Goal: Task Accomplishment & Management: Use online tool/utility

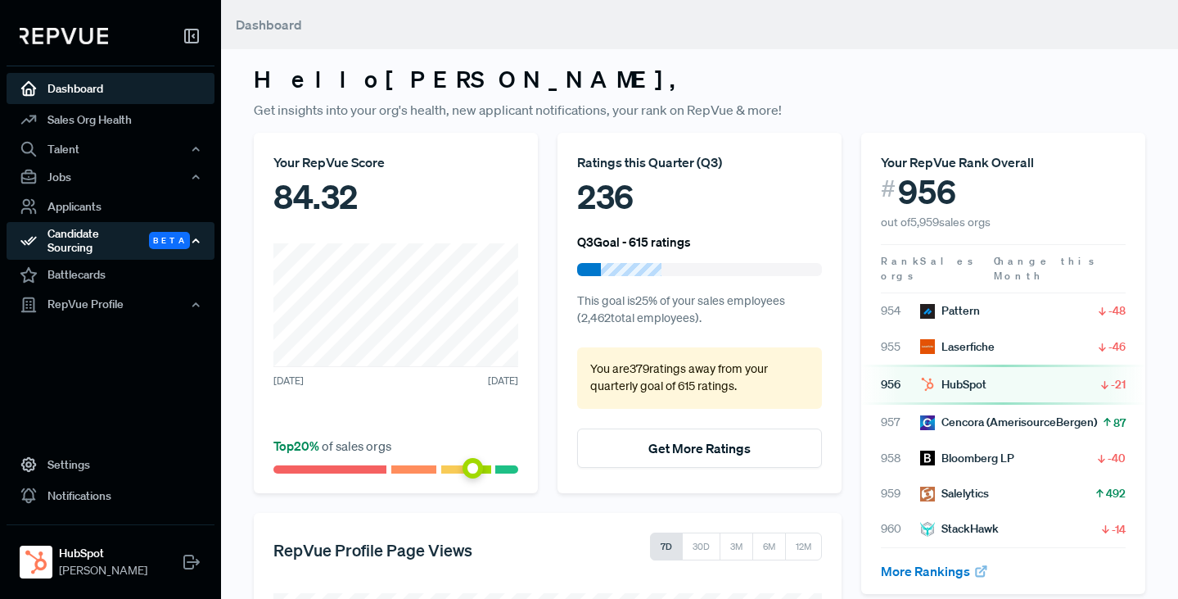
click at [93, 240] on div "Candidate Sourcing Beta" at bounding box center [111, 241] width 208 height 38
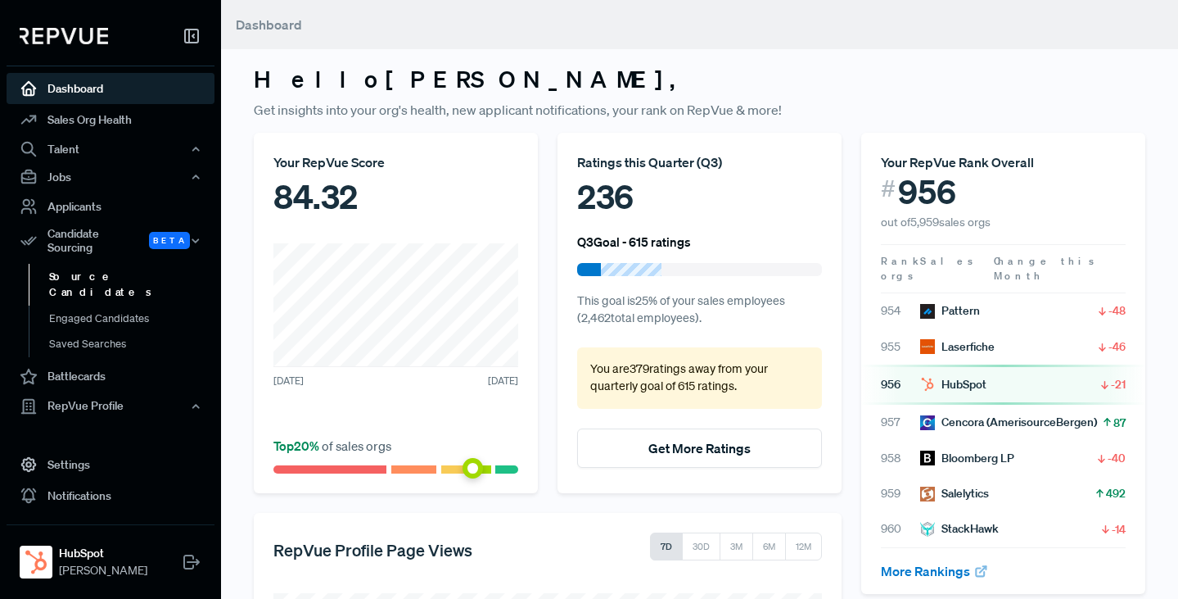
click at [93, 267] on link "Source Candidates" at bounding box center [133, 285] width 208 height 42
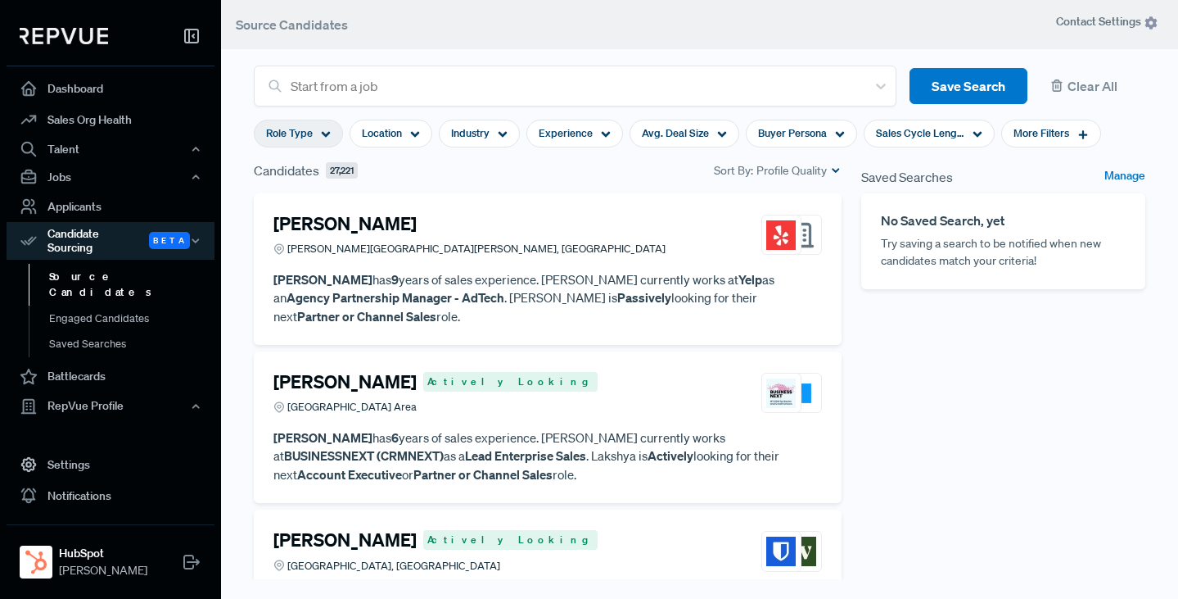
click at [326, 133] on use at bounding box center [326, 135] width 9 height 6
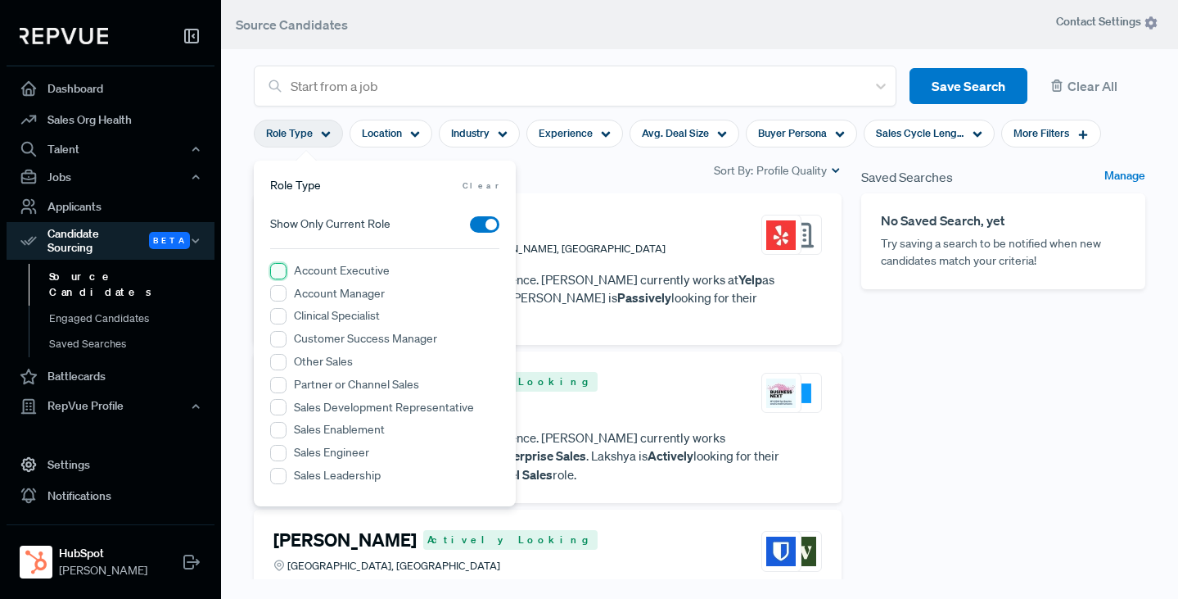
click at [275, 267] on Executive "Account Executive" at bounding box center [278, 271] width 16 height 16
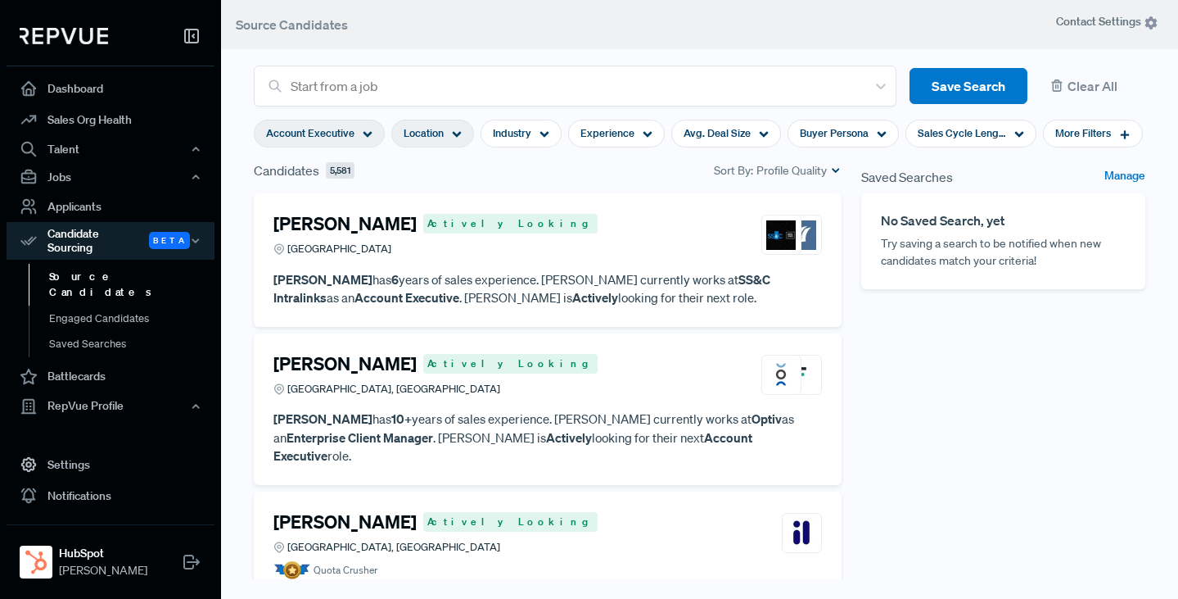
click at [459, 133] on use at bounding box center [457, 135] width 9 height 6
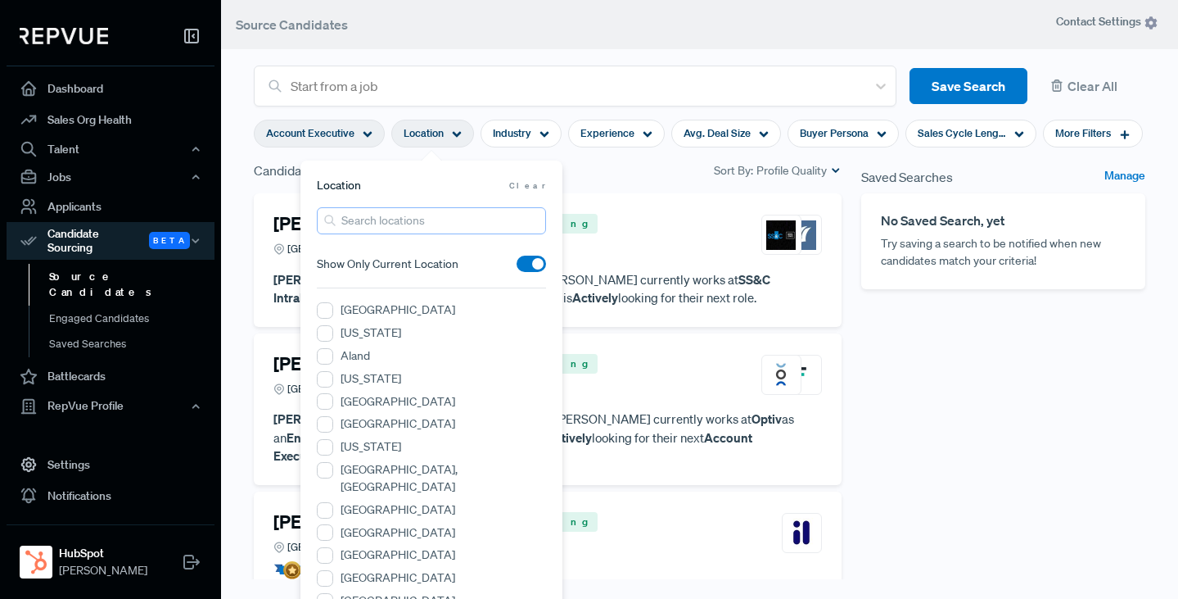
click at [391, 219] on input "search" at bounding box center [431, 220] width 229 height 27
type input "san [PERSON_NAME]"
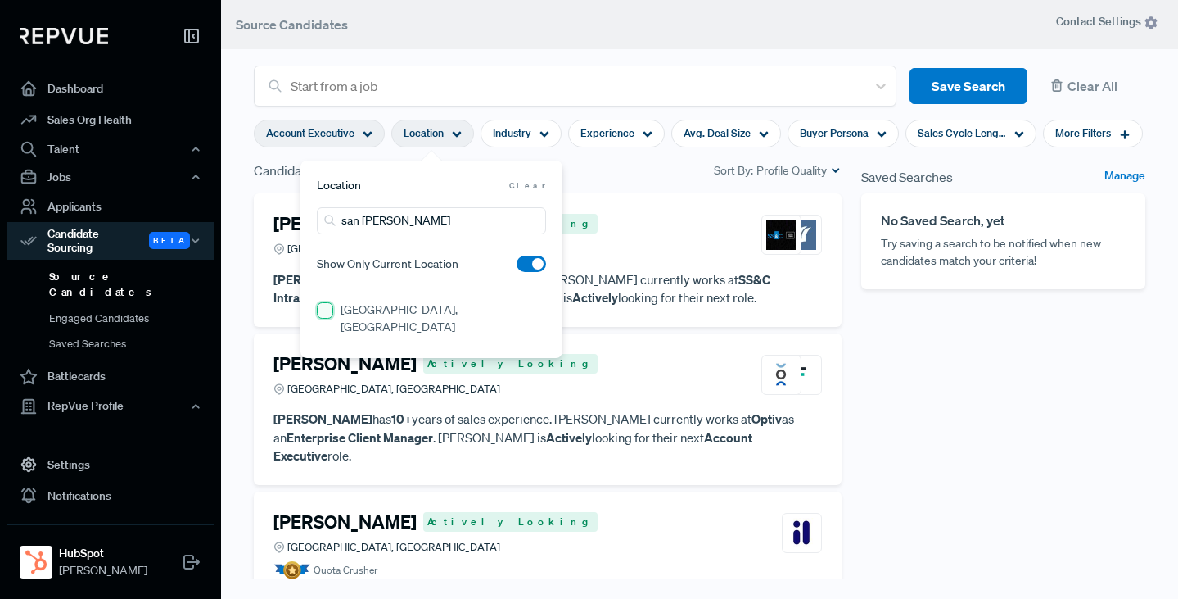
click at [320, 310] on CA "[GEOGRAPHIC_DATA], [GEOGRAPHIC_DATA]" at bounding box center [325, 310] width 16 height 16
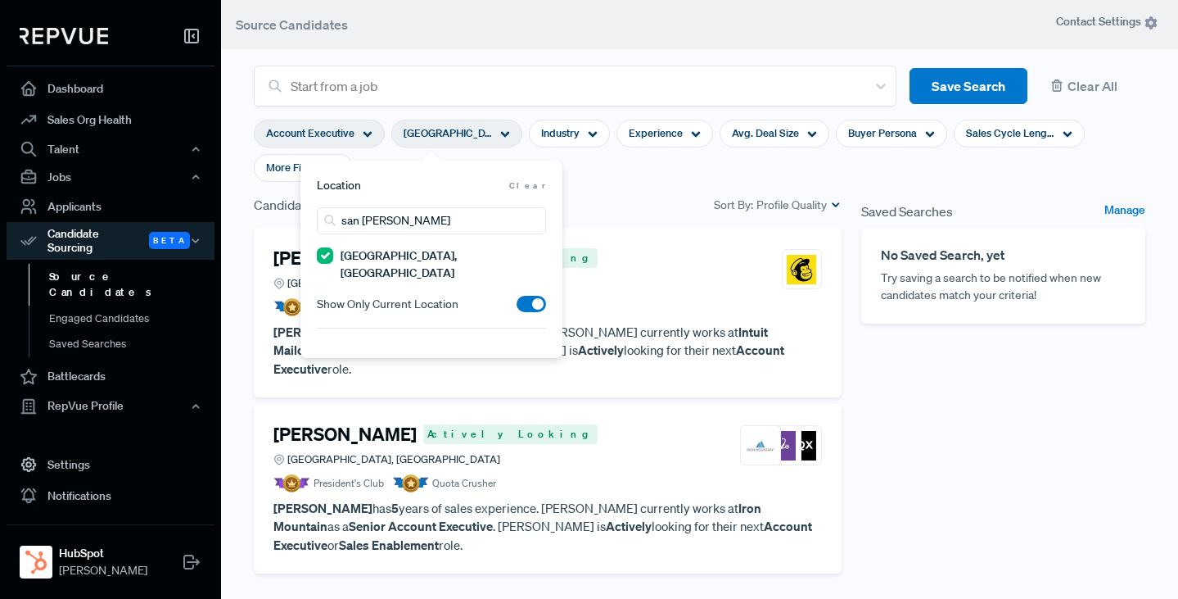
click at [609, 164] on section "Account Executive [GEOGRAPHIC_DATA], [GEOGRAPHIC_DATA] Industry Experience Avg.…" at bounding box center [700, 150] width 892 height 88
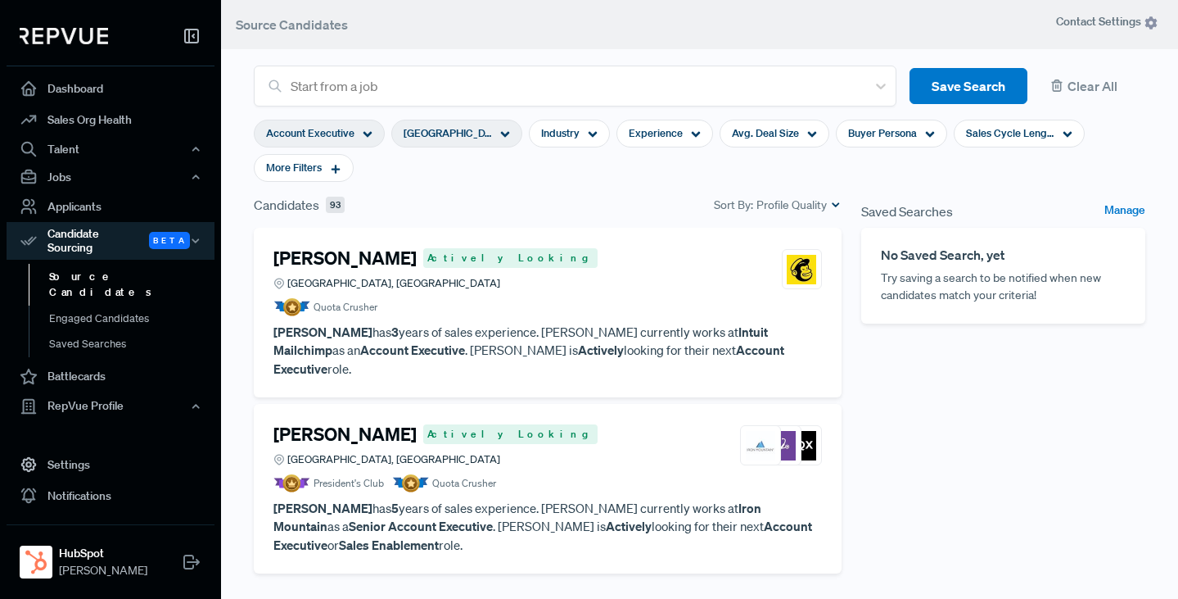
click at [503, 129] on icon at bounding box center [505, 134] width 10 height 10
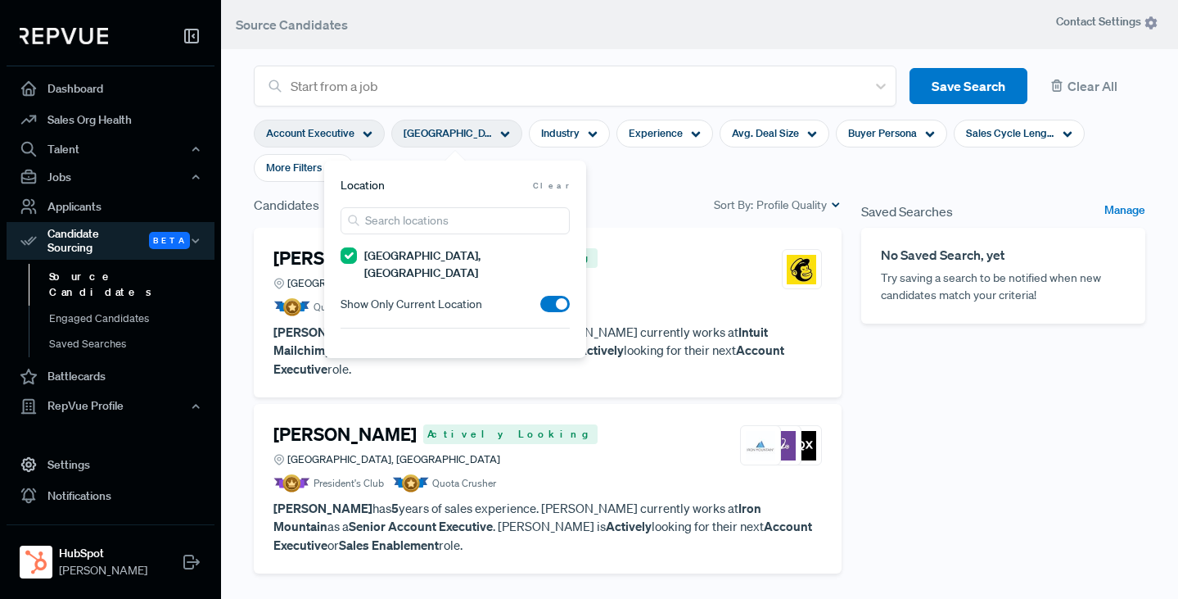
click at [552, 296] on span at bounding box center [555, 304] width 29 height 16
click at [541, 308] on input "checkbox" at bounding box center [541, 308] width 0 height 0
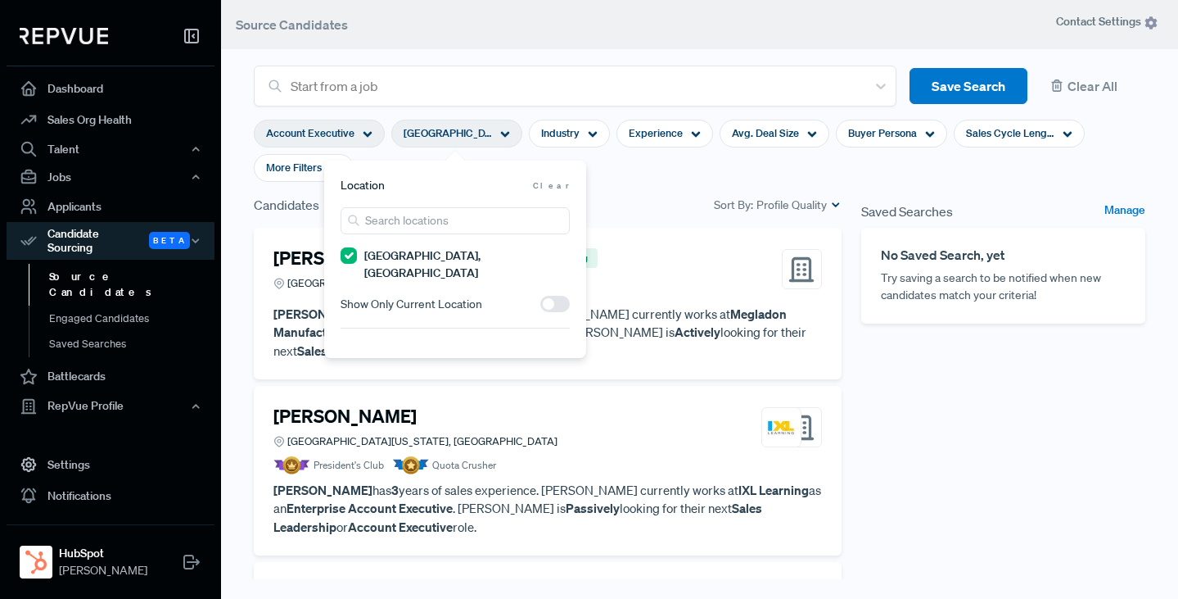
click at [649, 170] on section "Account Executive [GEOGRAPHIC_DATA], [GEOGRAPHIC_DATA] Industry Experience Avg.…" at bounding box center [700, 150] width 892 height 88
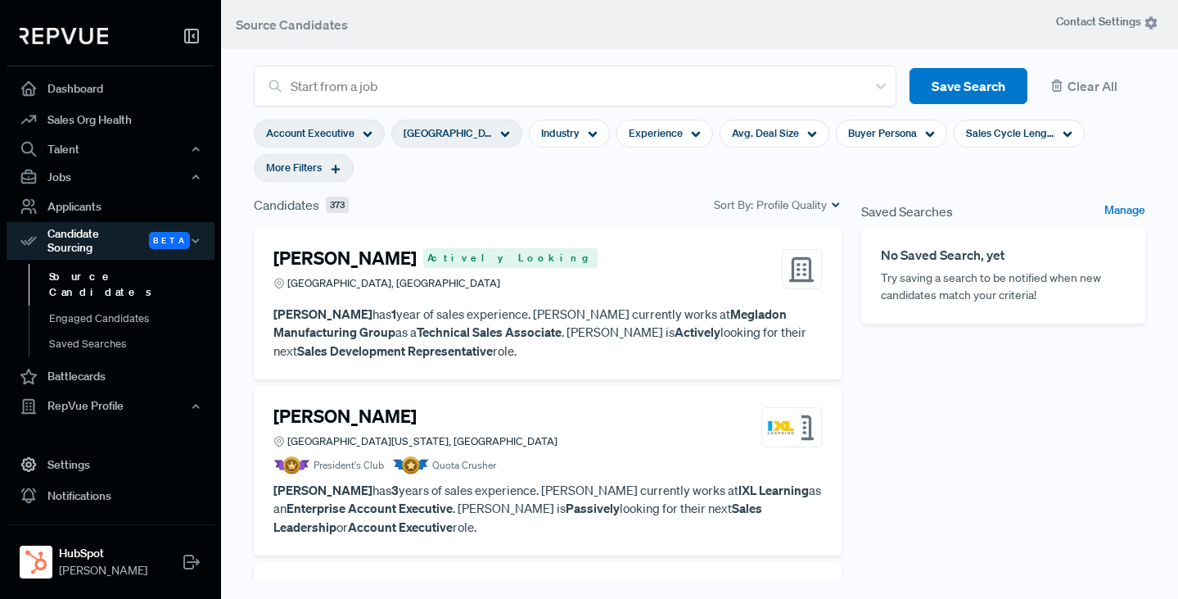
click at [337, 169] on use at bounding box center [336, 169] width 9 height 9
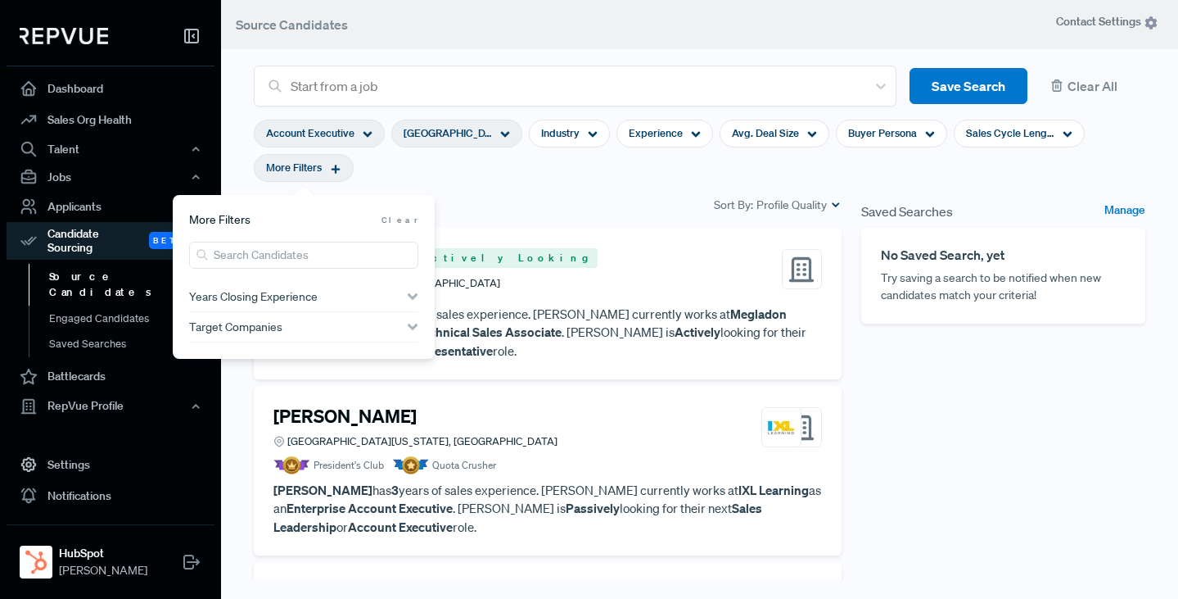
click at [301, 296] on span "Years Closing Experience" at bounding box center [253, 296] width 129 height 13
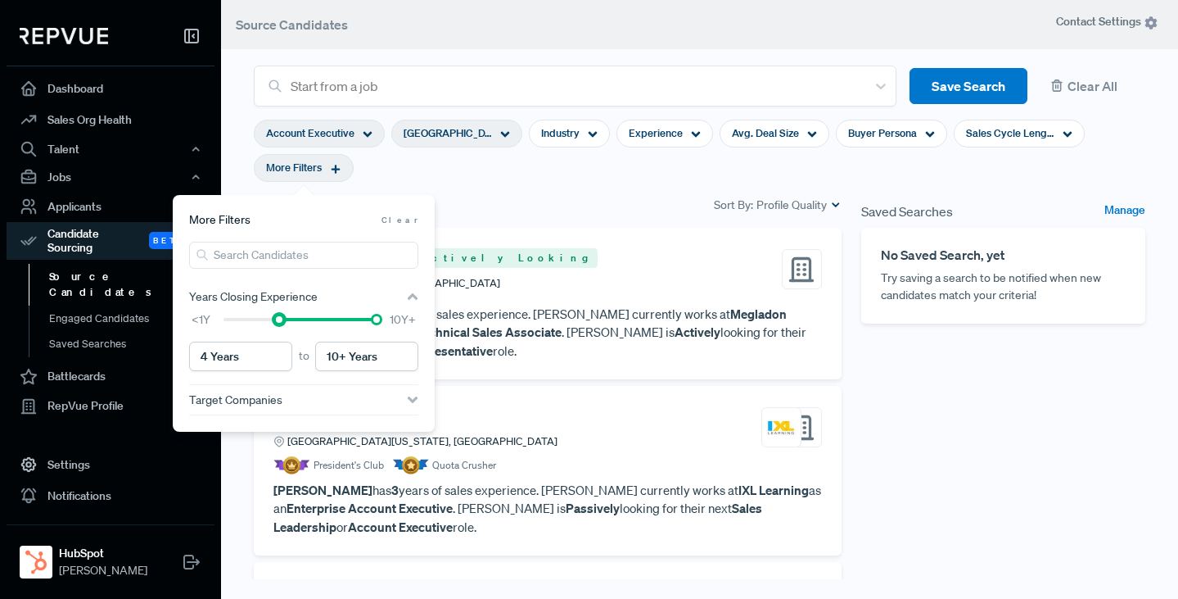
type input "5 Years"
drag, startPoint x: 221, startPoint y: 322, endPoint x: 286, endPoint y: 317, distance: 64.9
click at [286, 317] on div at bounding box center [300, 319] width 153 height 11
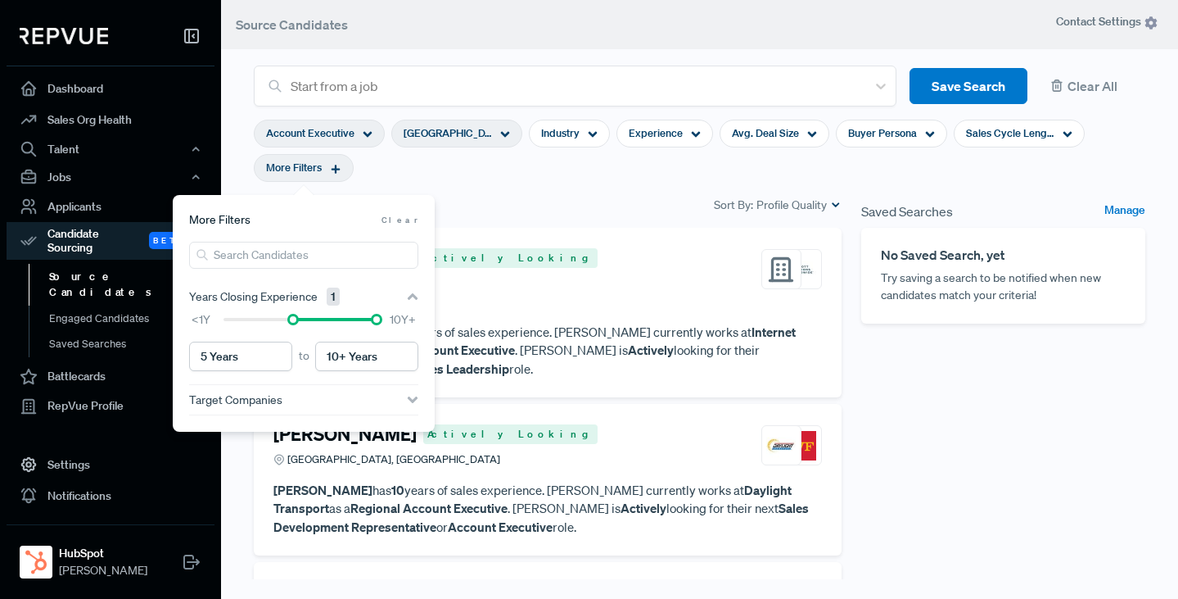
click at [536, 183] on section "Account Executive [GEOGRAPHIC_DATA], [GEOGRAPHIC_DATA] Industry Experience Avg.…" at bounding box center [700, 150] width 892 height 88
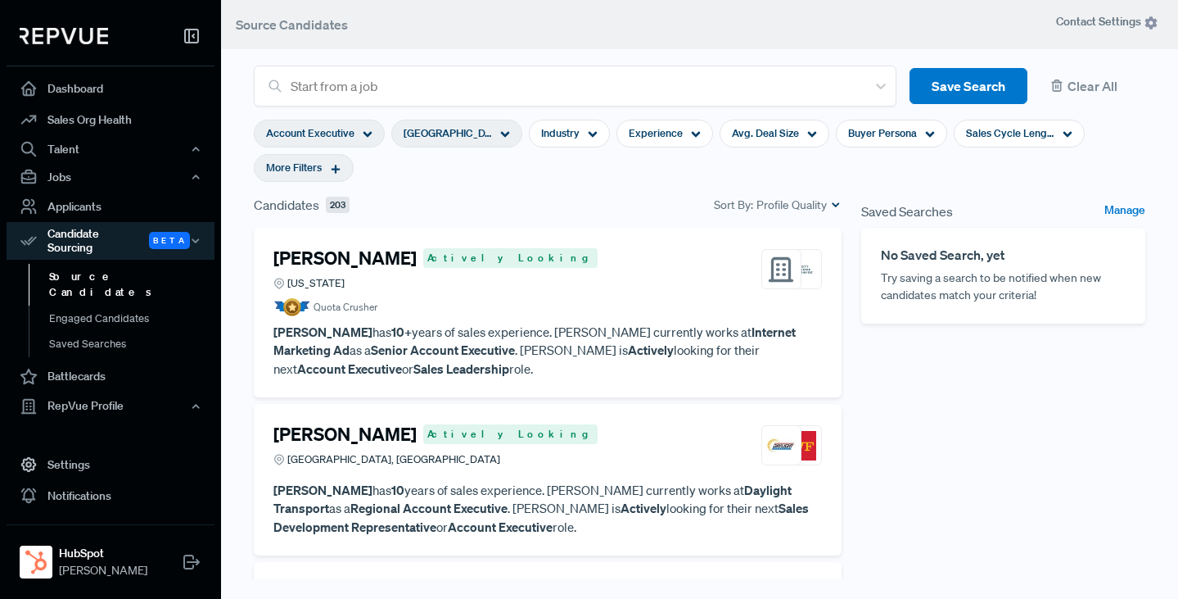
click at [339, 171] on icon at bounding box center [335, 168] width 11 height 11
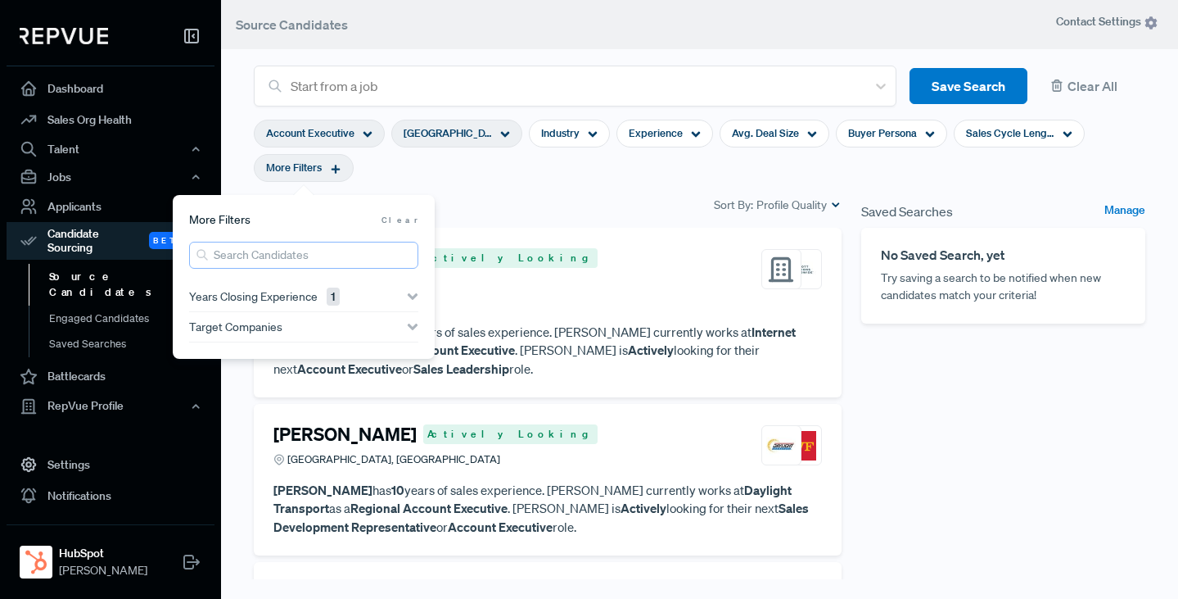
click at [269, 254] on input "search" at bounding box center [303, 255] width 229 height 27
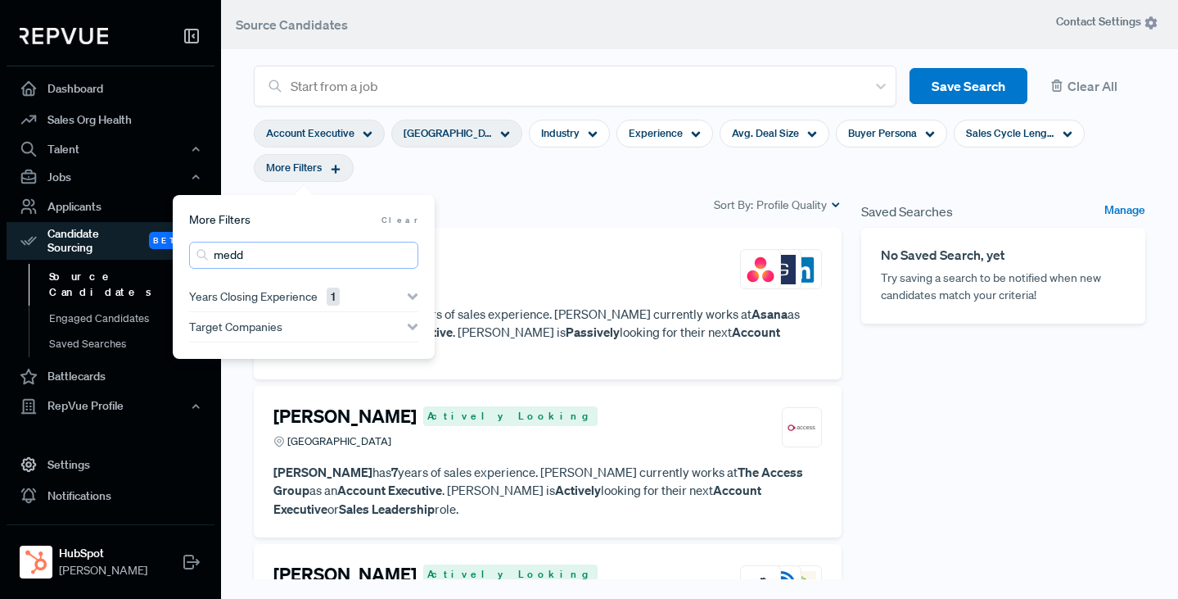
type input "medd"
click at [579, 184] on section "Account Executive [GEOGRAPHIC_DATA], [GEOGRAPHIC_DATA] Industry Experience Avg.…" at bounding box center [700, 150] width 892 height 88
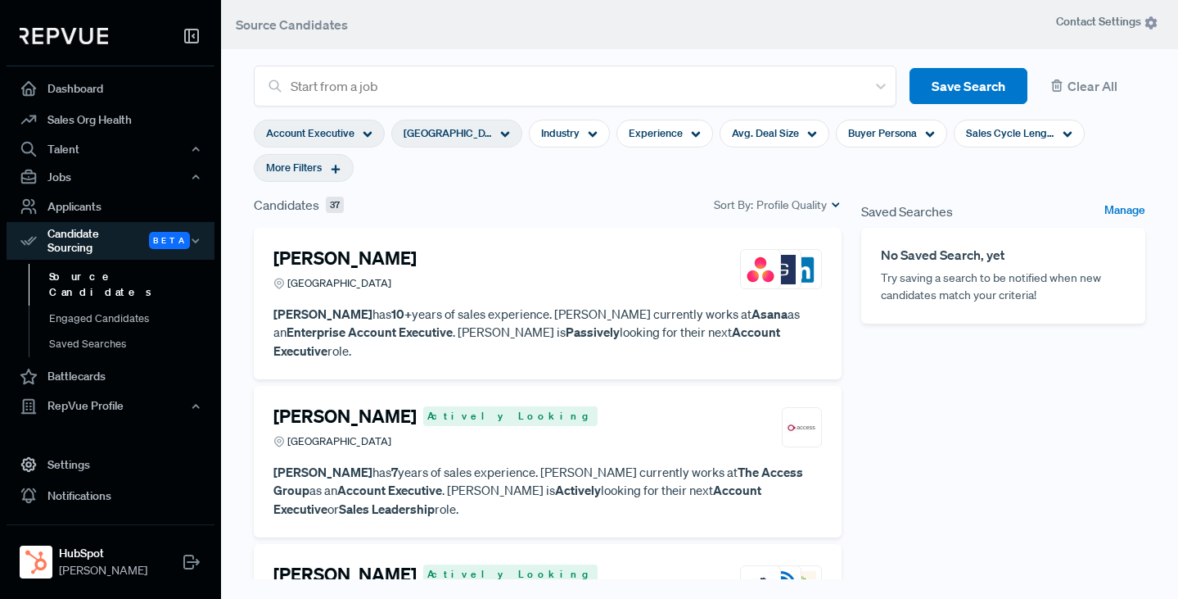
click at [541, 292] on article "[PERSON_NAME] [GEOGRAPHIC_DATA]" at bounding box center [548, 272] width 549 height 51
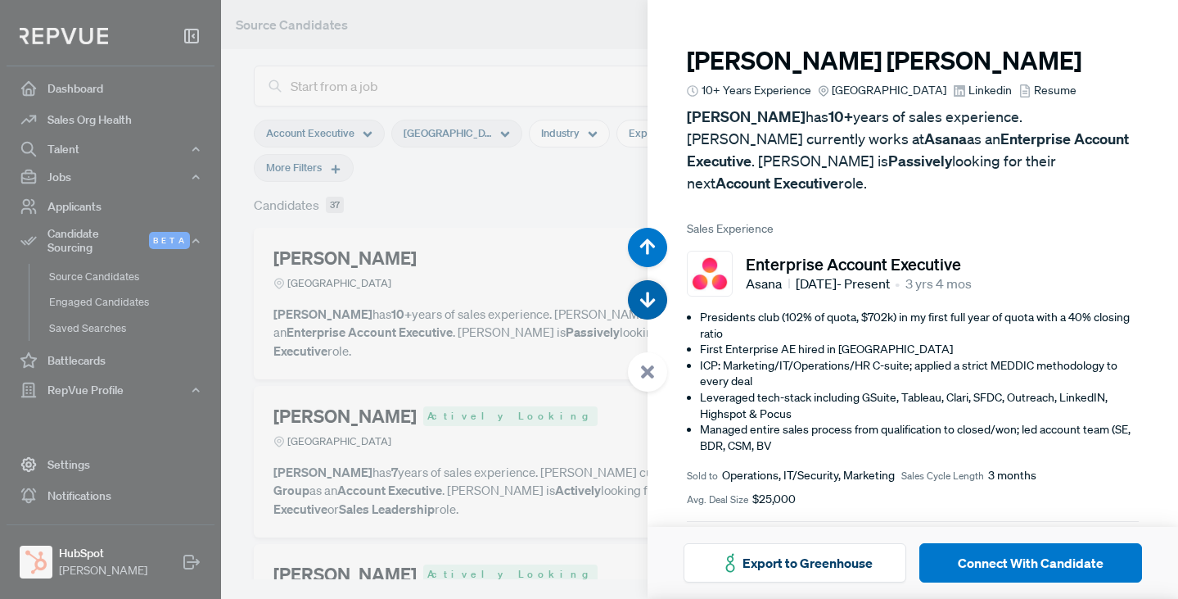
click at [649, 301] on use "button" at bounding box center [648, 300] width 16 height 16
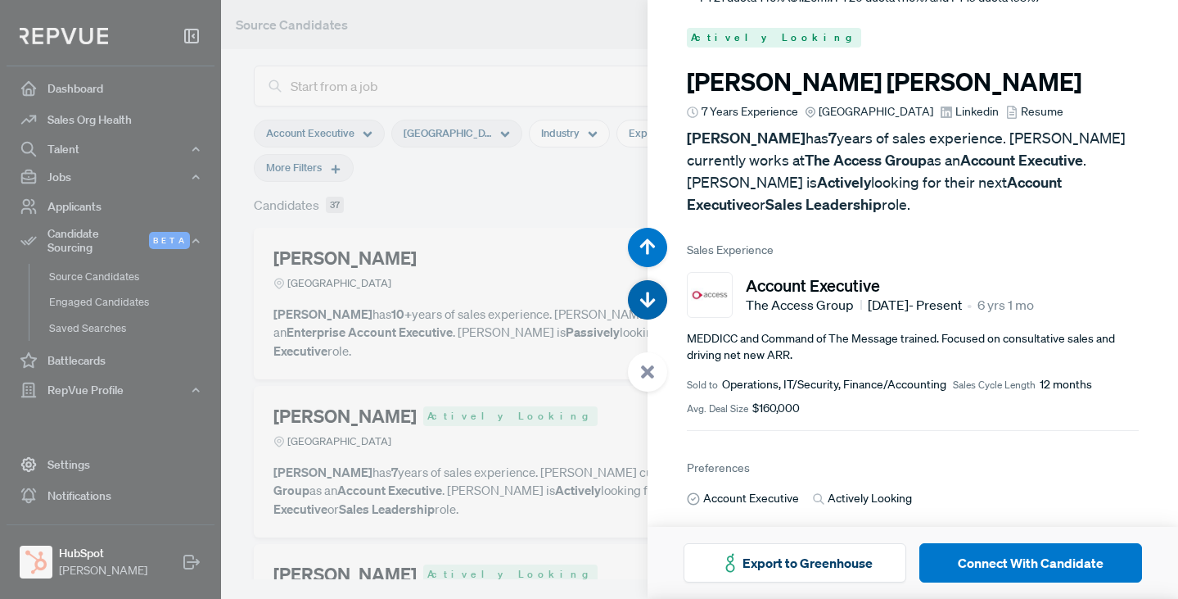
scroll to position [599, 0]
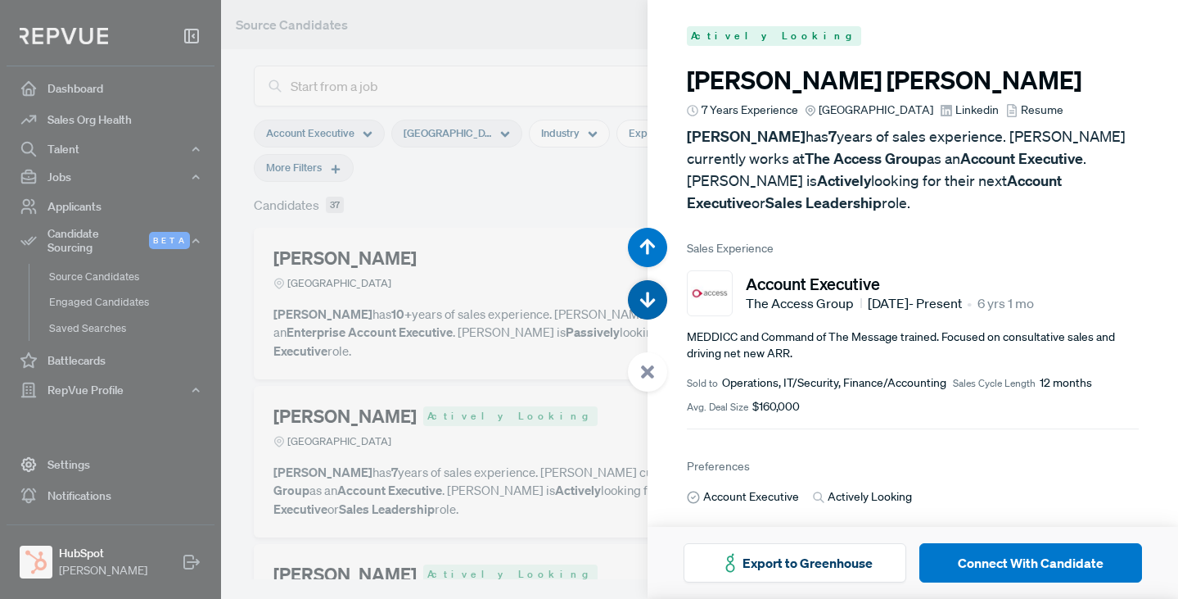
click at [649, 301] on use "button" at bounding box center [648, 300] width 16 height 16
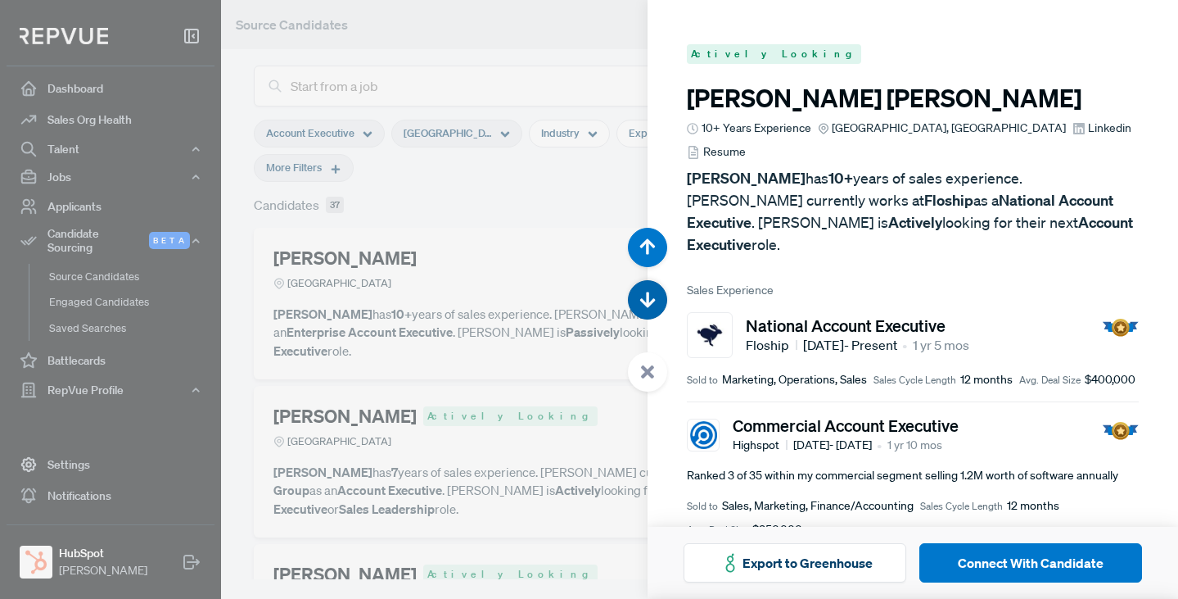
scroll to position [1197, 0]
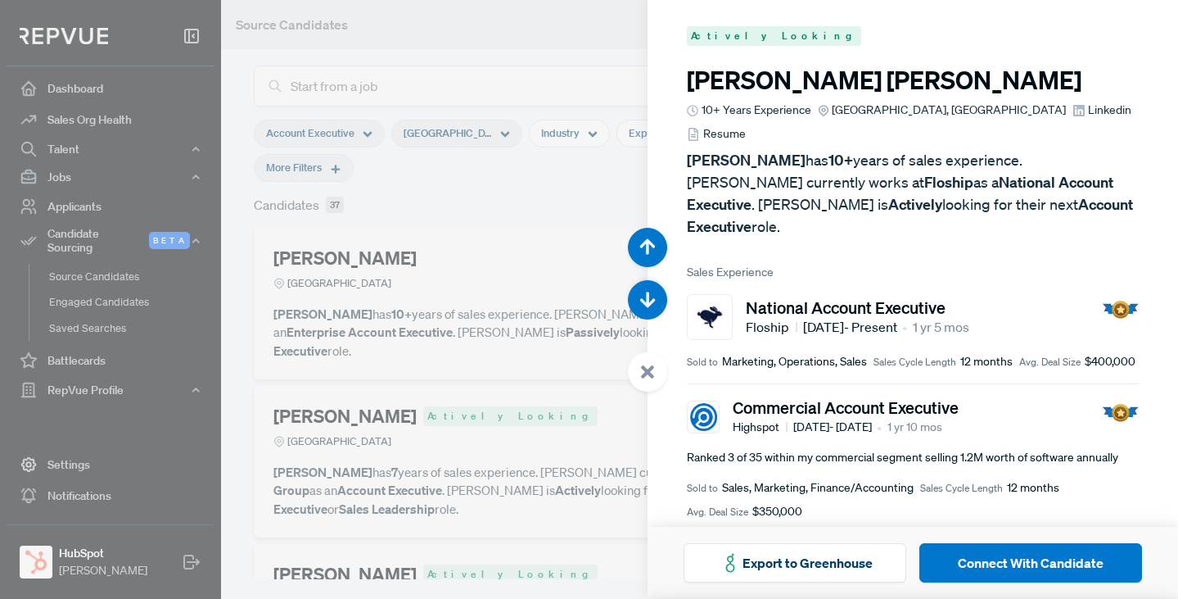
click at [746, 125] on span "Resume" at bounding box center [724, 133] width 43 height 17
click at [645, 246] on icon "button" at bounding box center [648, 246] width 16 height 16
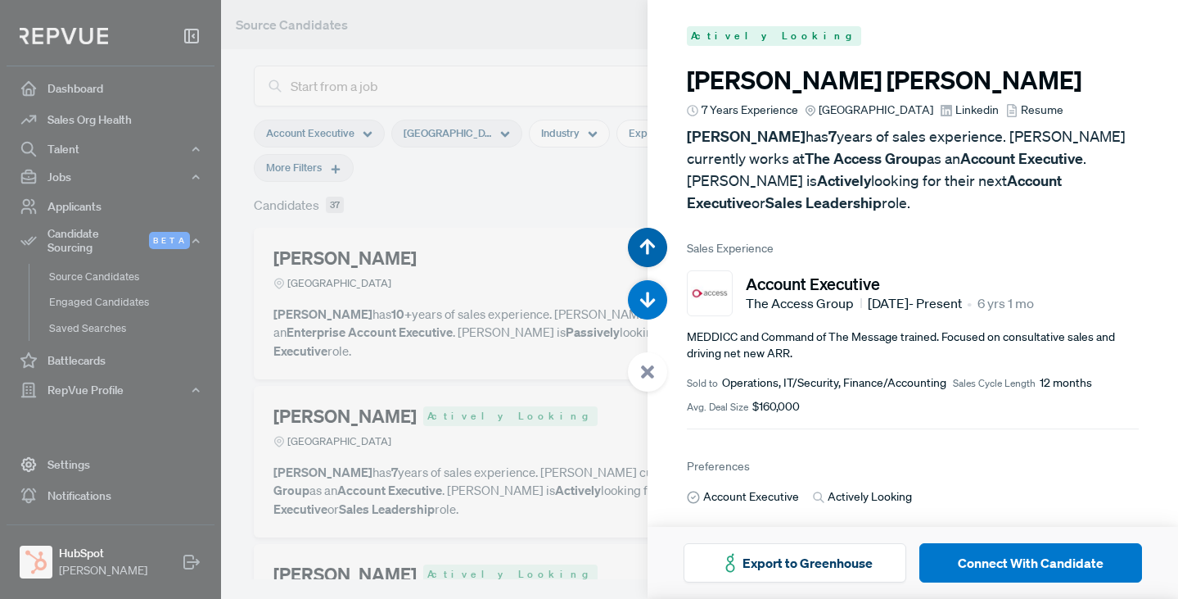
click at [645, 246] on icon "button" at bounding box center [648, 246] width 16 height 16
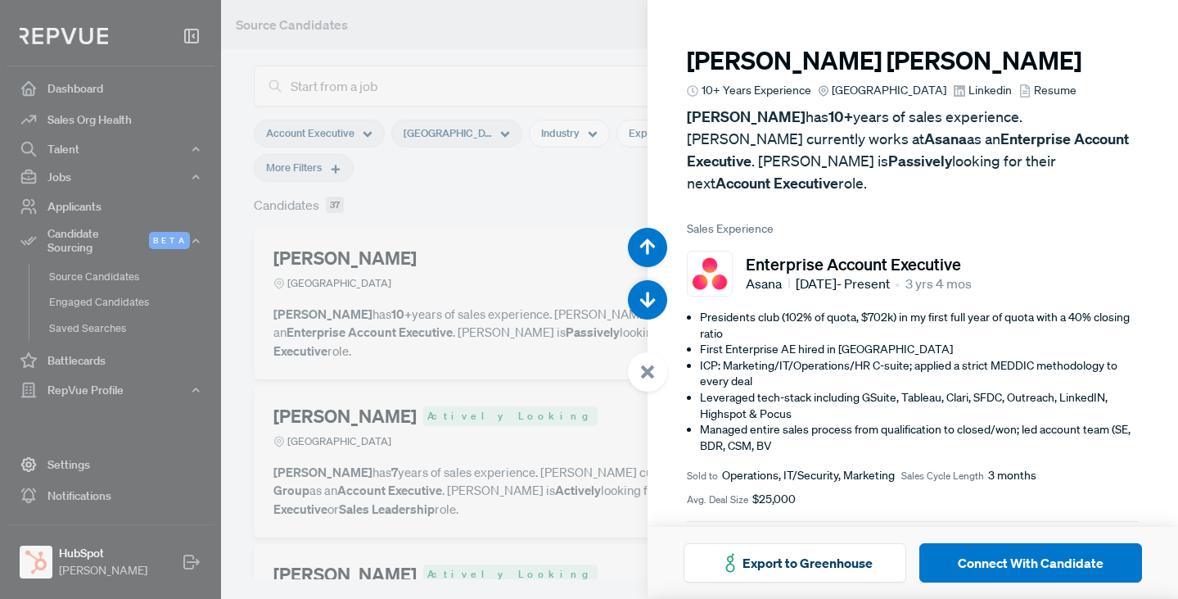
click at [499, 21] on div at bounding box center [589, 299] width 1178 height 599
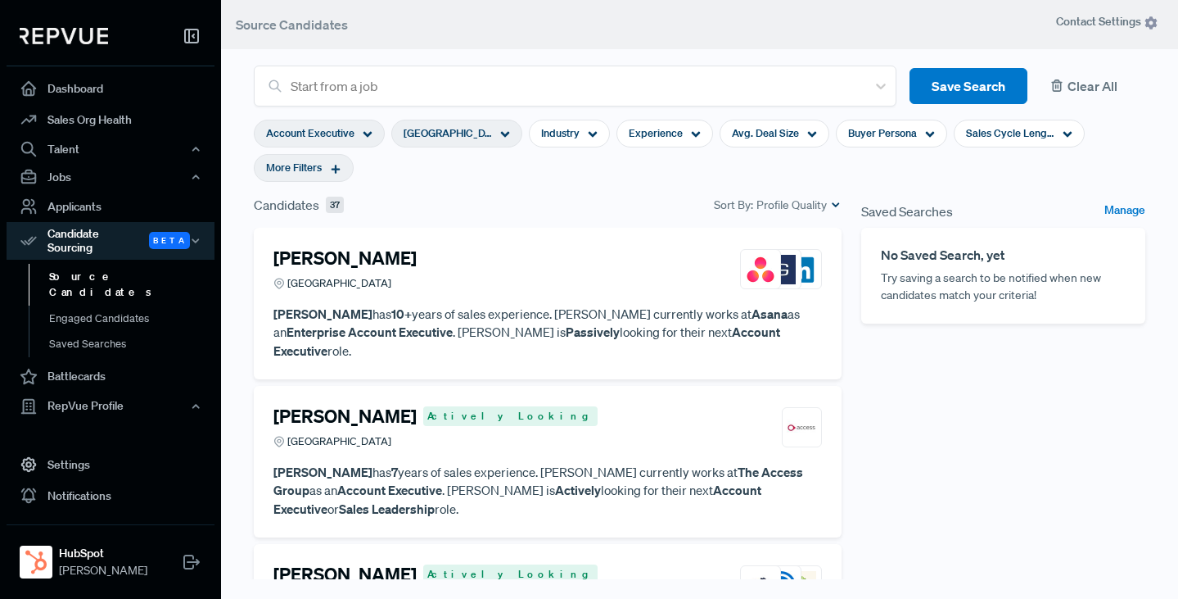
click at [1100, 84] on button "Clear All" at bounding box center [1093, 86] width 105 height 37
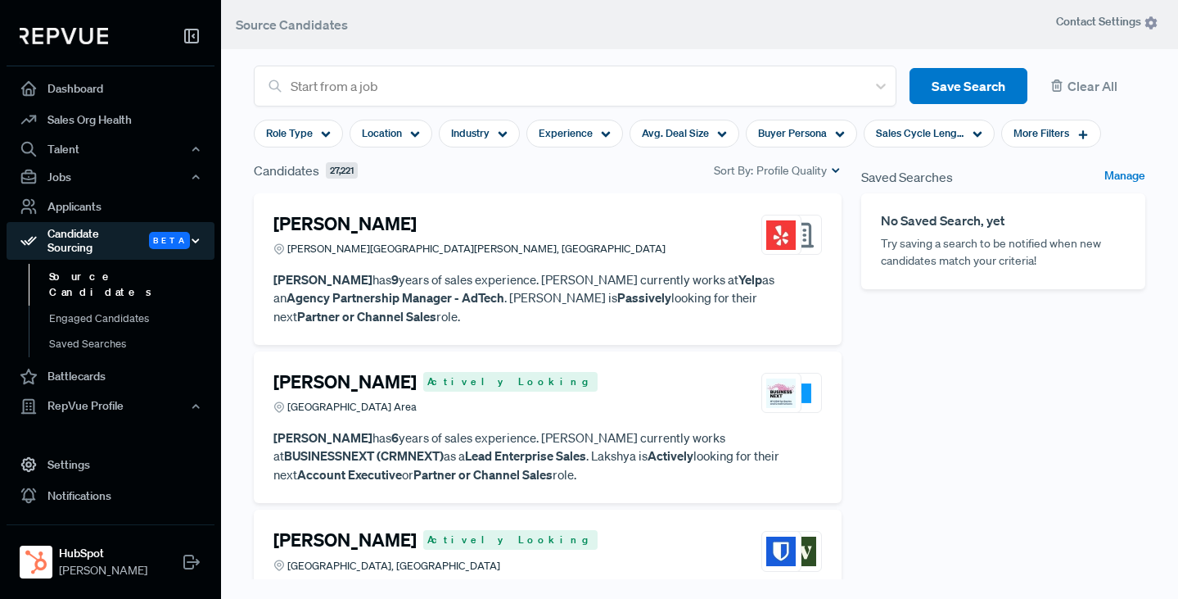
click at [88, 238] on div "Candidate Sourcing Beta" at bounding box center [111, 241] width 208 height 38
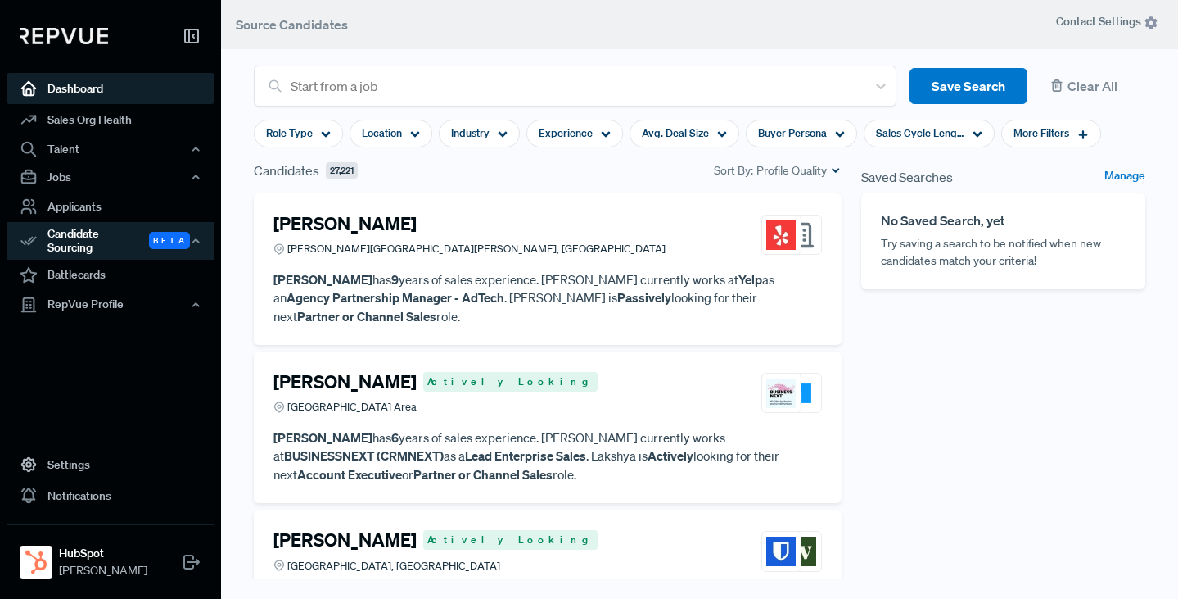
click at [79, 79] on link "Dashboard" at bounding box center [111, 88] width 208 height 31
